Goal: Understand process/instructions: Learn about a topic

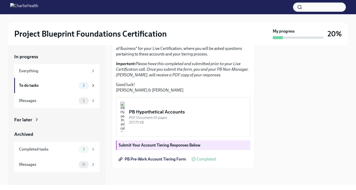
scroll to position [129, 0]
click at [180, 160] on span "PB Pre-Work Account Tiering Form" at bounding box center [153, 158] width 66 height 5
click at [190, 114] on div "PB Hypothetical Accounts" at bounding box center [187, 111] width 117 height 7
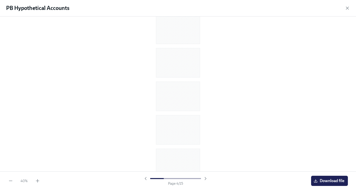
scroll to position [0, 0]
click at [39, 181] on icon "button" at bounding box center [37, 180] width 5 height 5
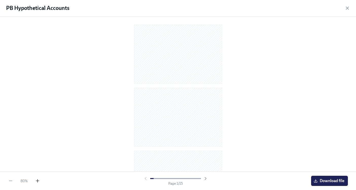
click at [39, 181] on icon "button" at bounding box center [37, 180] width 5 height 5
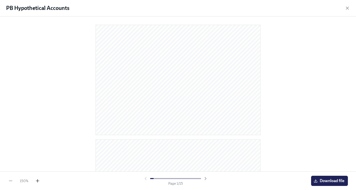
click at [39, 181] on icon "button" at bounding box center [37, 180] width 5 height 5
